Goal: Entertainment & Leisure: Browse casually

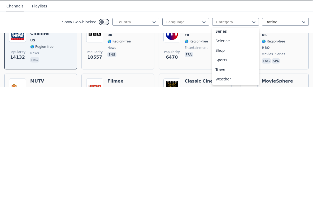
scroll to position [203, 0]
click at [237, 166] on div "Sports" at bounding box center [235, 171] width 47 height 10
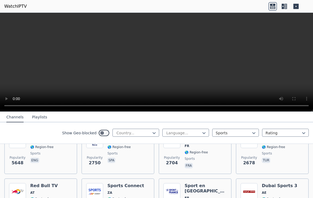
scroll to position [80, 0]
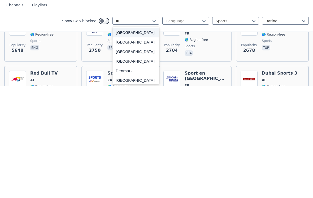
type input "*"
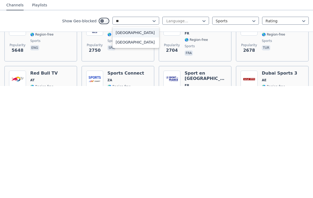
click at [147, 149] on div "[GEOGRAPHIC_DATA]" at bounding box center [135, 154] width 47 height 10
type input "**"
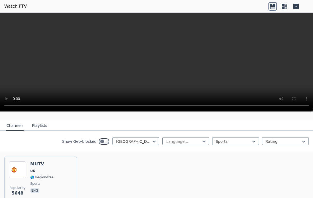
scroll to position [49, 0]
click at [50, 174] on div "MUTV UK 🌎 Region-free sports eng" at bounding box center [41, 181] width 23 height 38
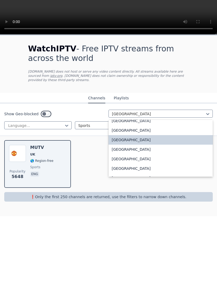
scroll to position [1846, 0]
click at [176, 197] on div "[GEOGRAPHIC_DATA]" at bounding box center [161, 226] width 104 height 10
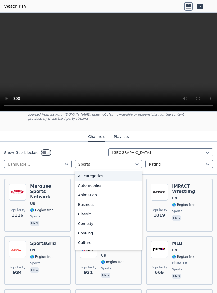
click at [123, 176] on div "All categories" at bounding box center [109, 176] width 68 height 10
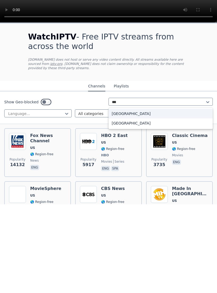
click at [165, 197] on div "[GEOGRAPHIC_DATA]" at bounding box center [161, 203] width 104 height 10
type input "***"
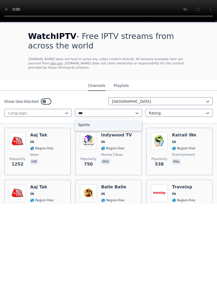
click at [125, 197] on div "Sports" at bounding box center [109, 214] width 68 height 10
type input "***"
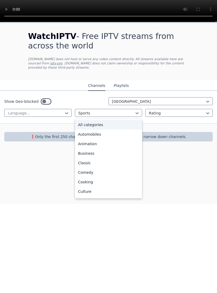
click at [117, 197] on div "All categories" at bounding box center [109, 214] width 68 height 10
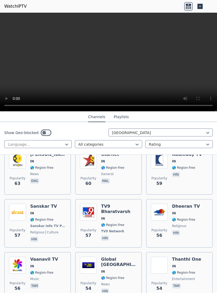
scroll to position [691, 0]
